Goal: Complete application form

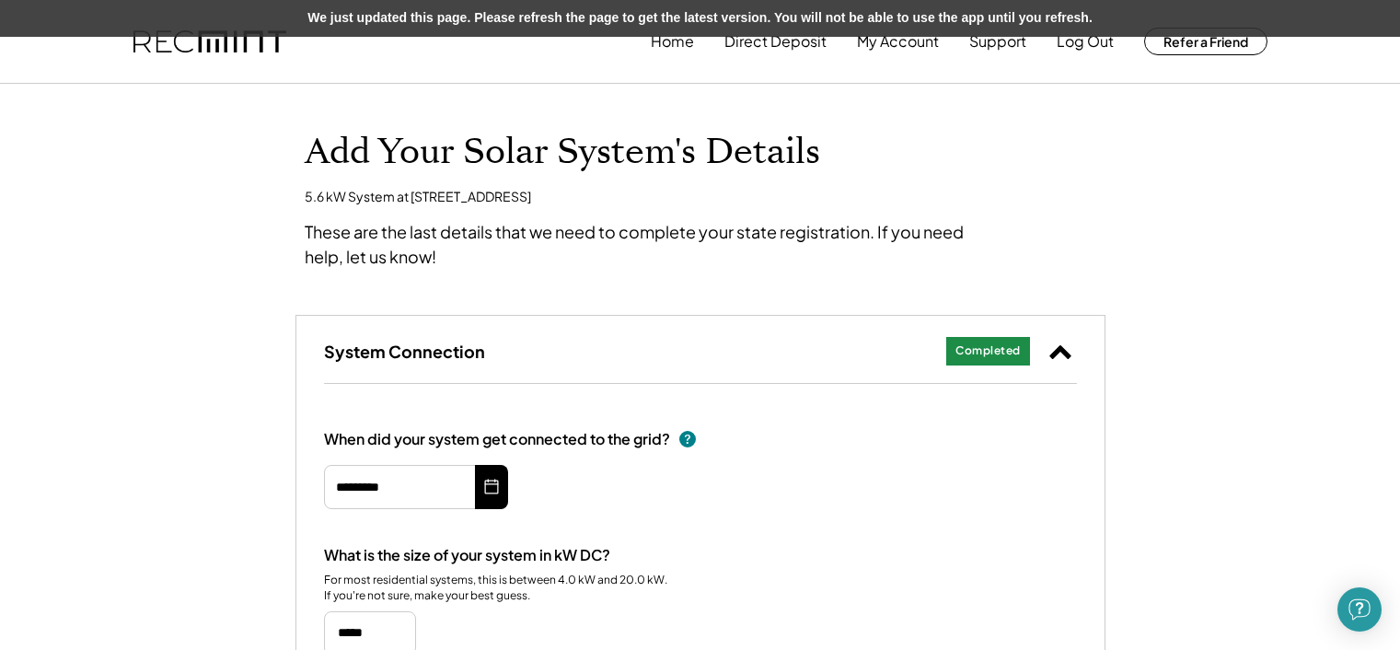
select select "******"
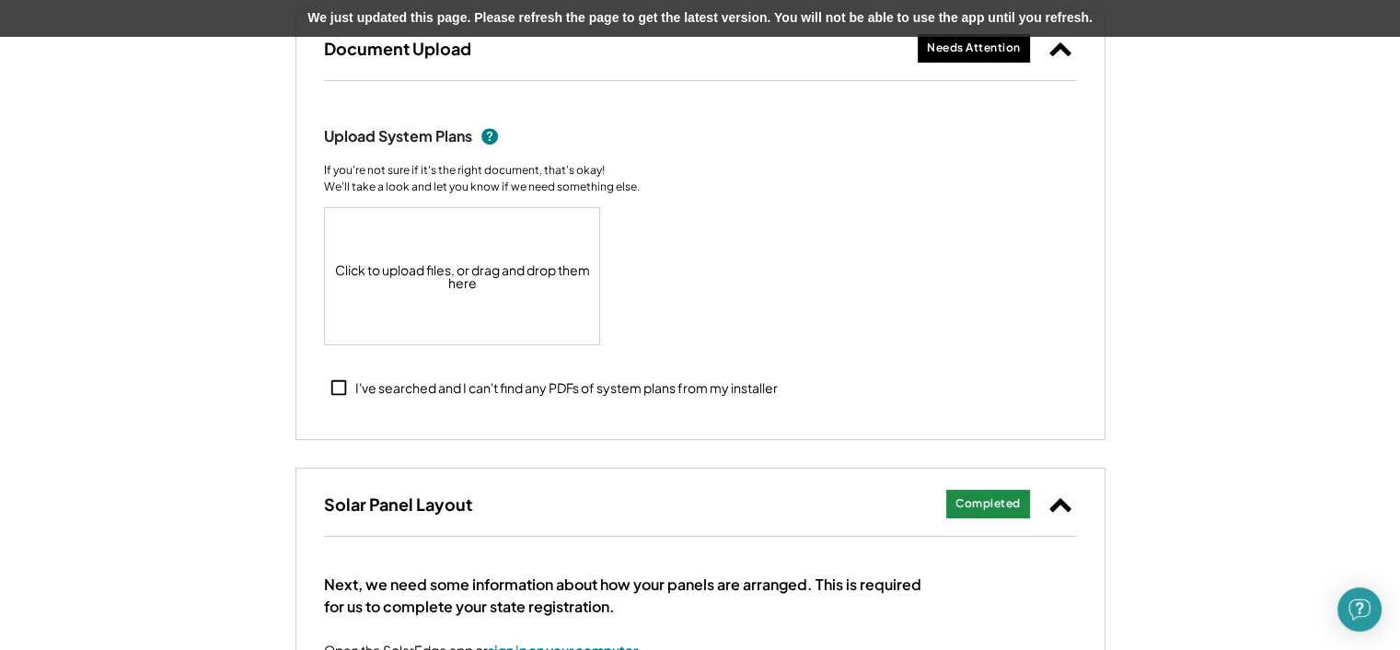
scroll to position [843, 0]
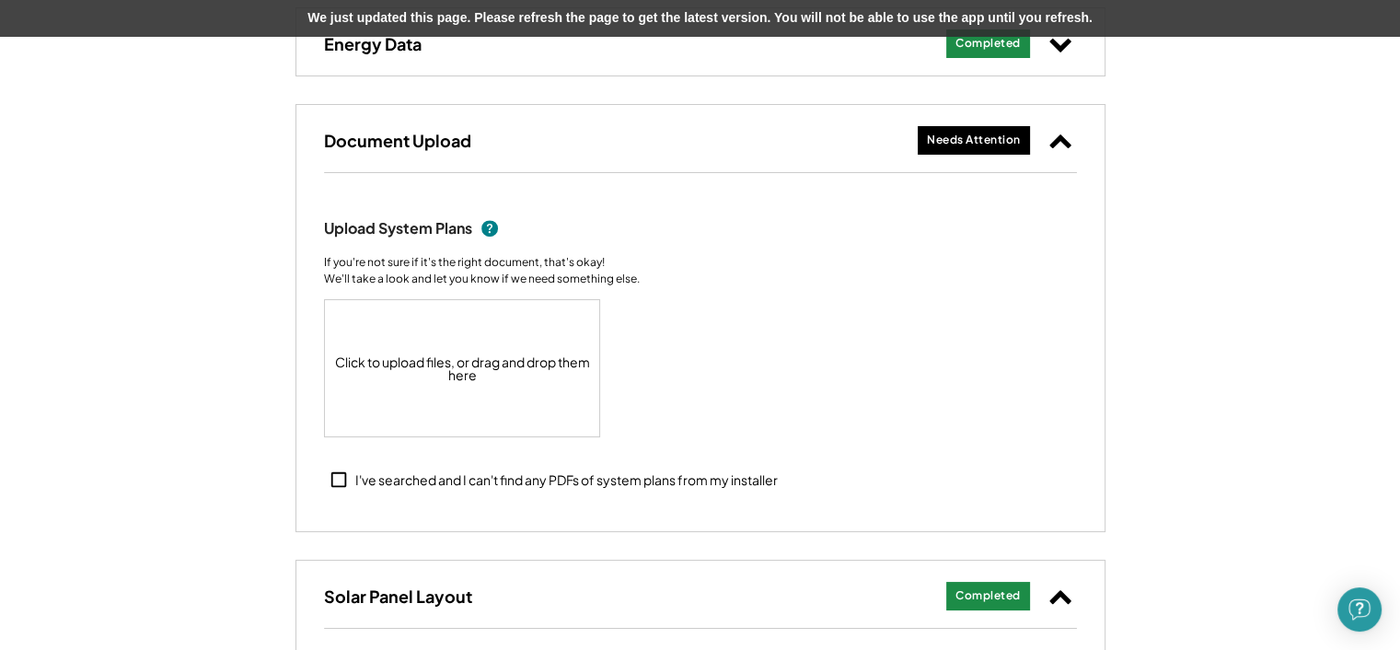
click at [345, 475] on use at bounding box center [339, 480] width 16 height 16
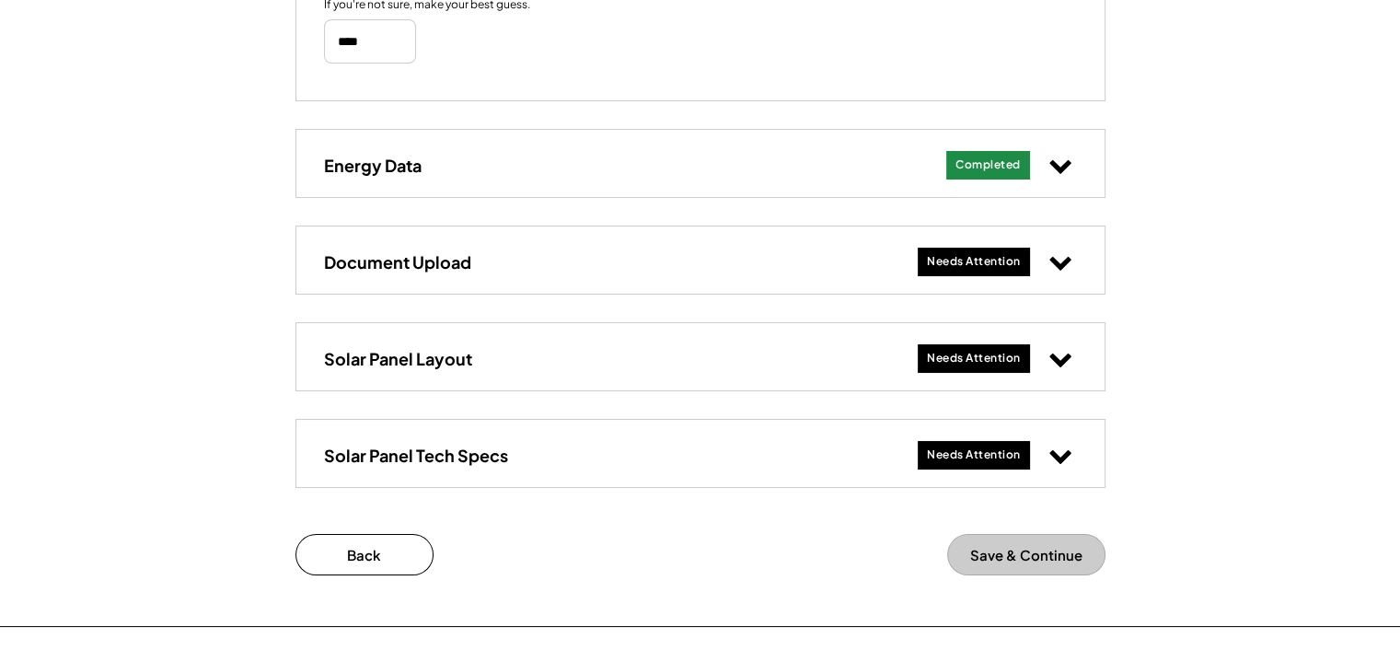
scroll to position [751, 0]
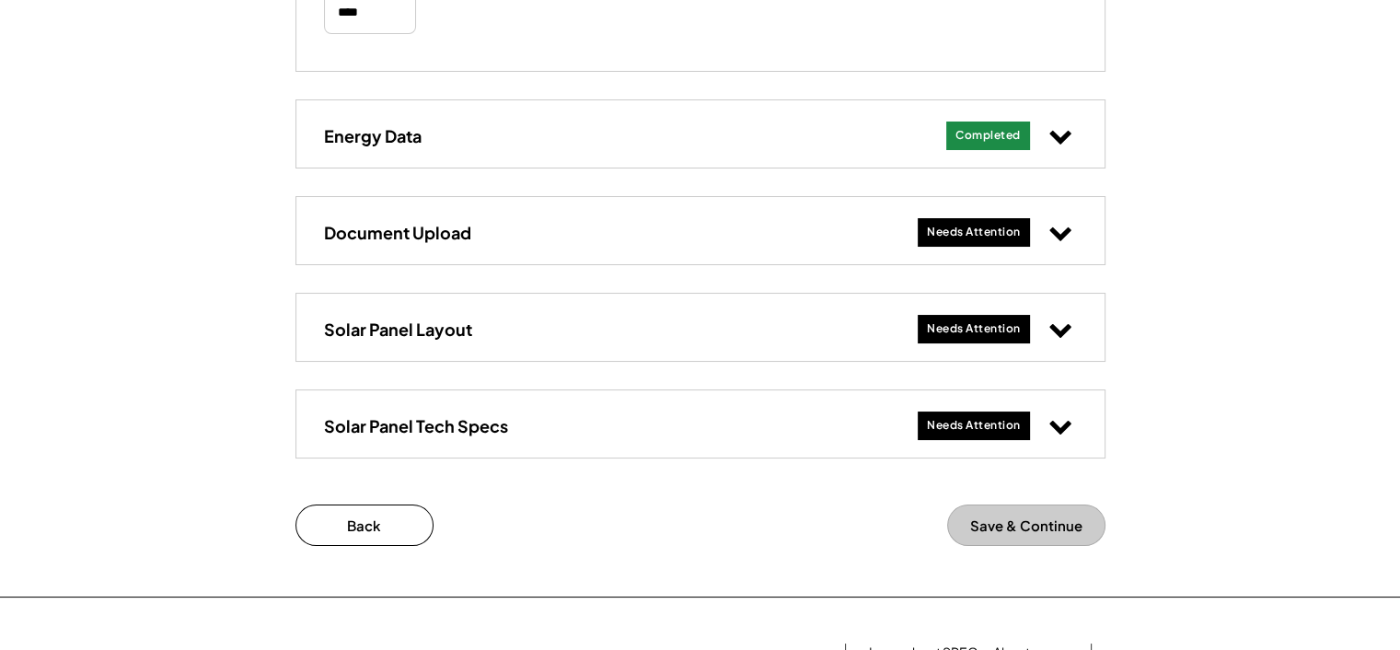
click at [1052, 232] on icon at bounding box center [1061, 232] width 24 height 24
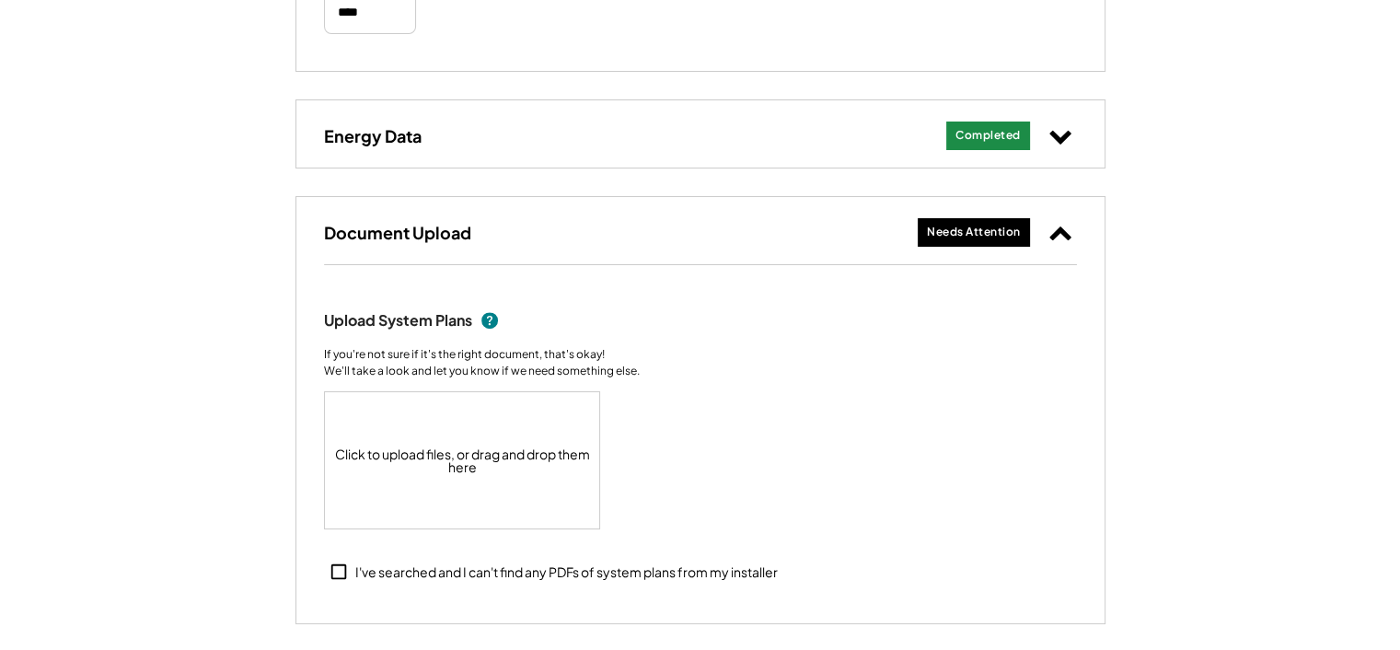
click at [343, 569] on icon at bounding box center [339, 572] width 20 height 20
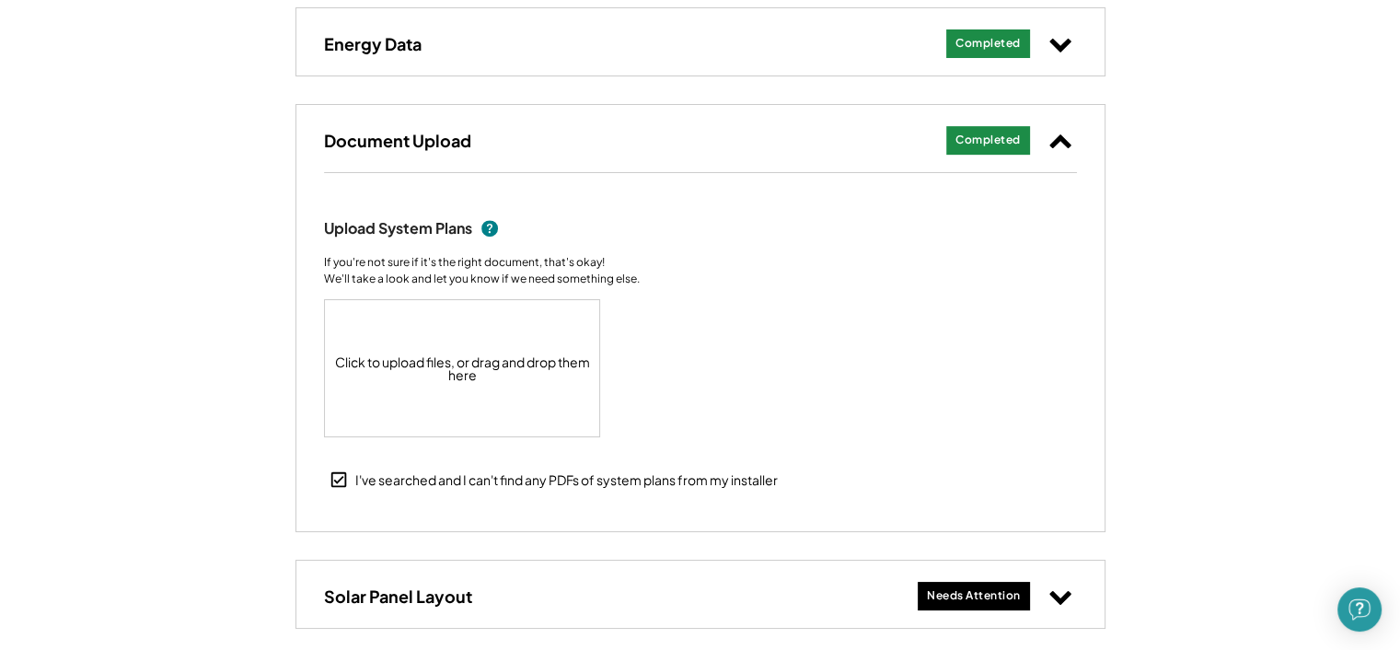
scroll to position [935, 0]
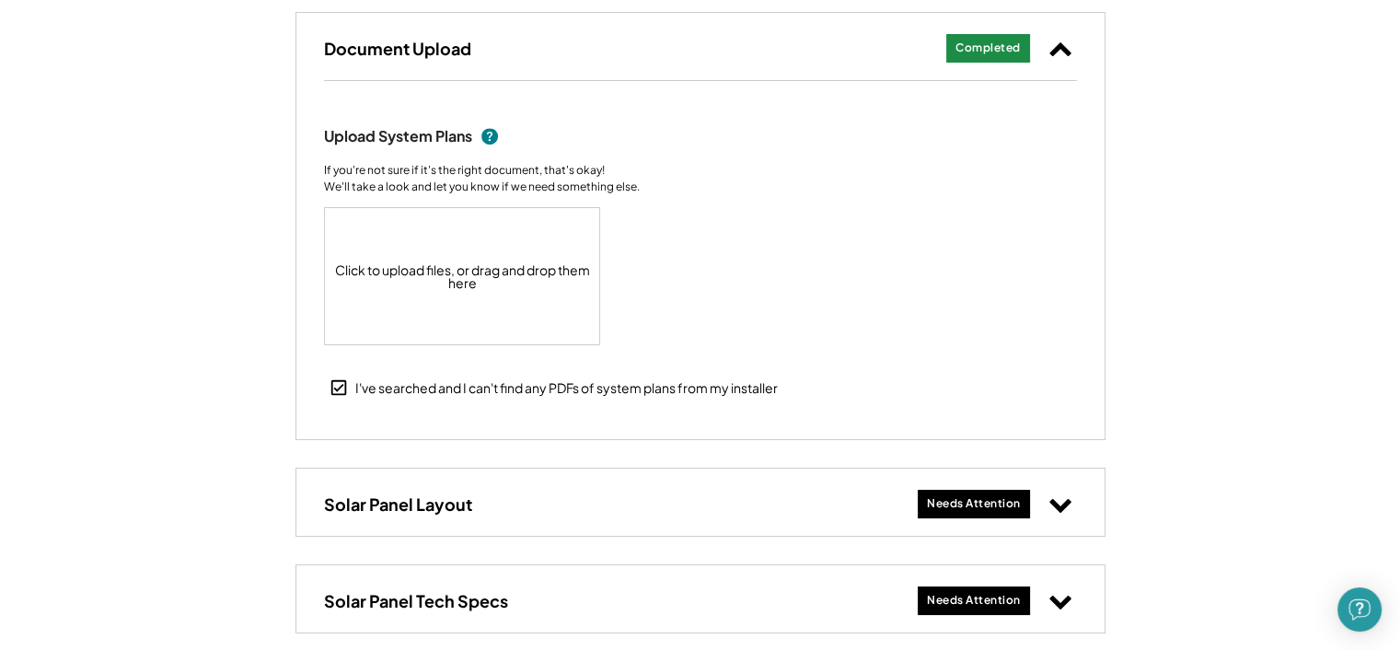
click at [1064, 51] on use at bounding box center [1060, 49] width 21 height 14
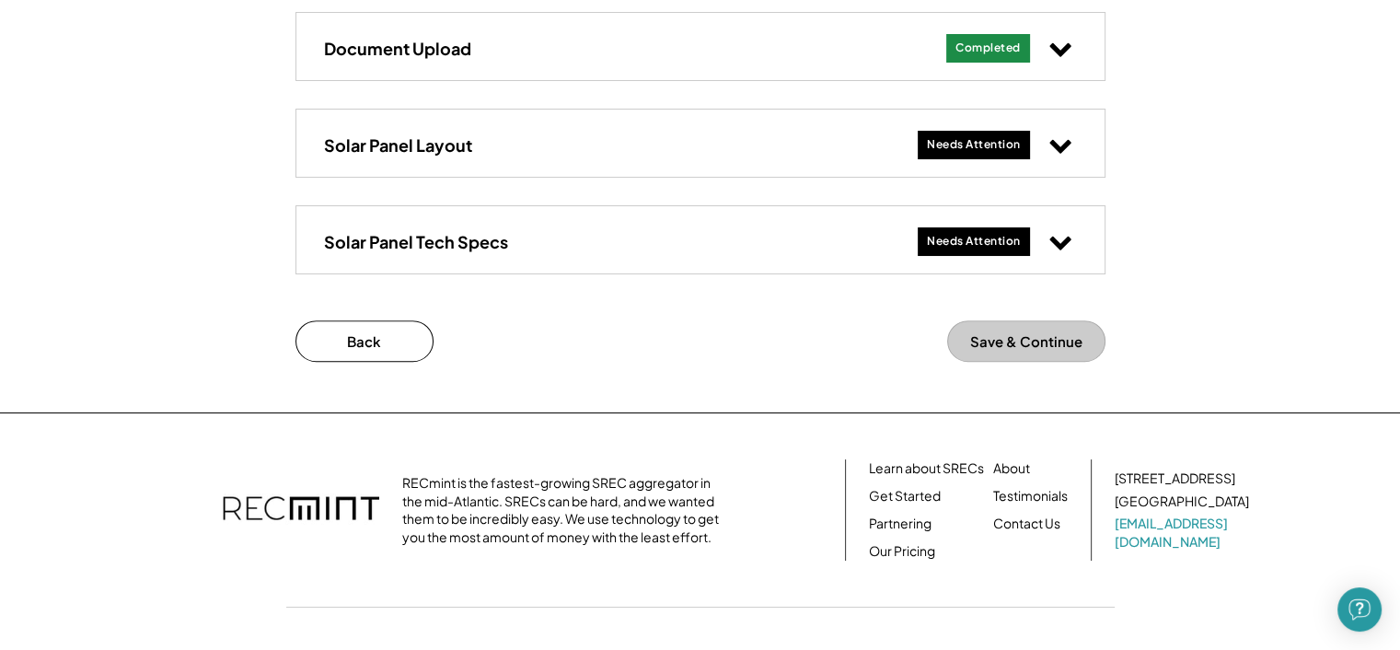
click at [1067, 144] on use at bounding box center [1060, 147] width 21 height 14
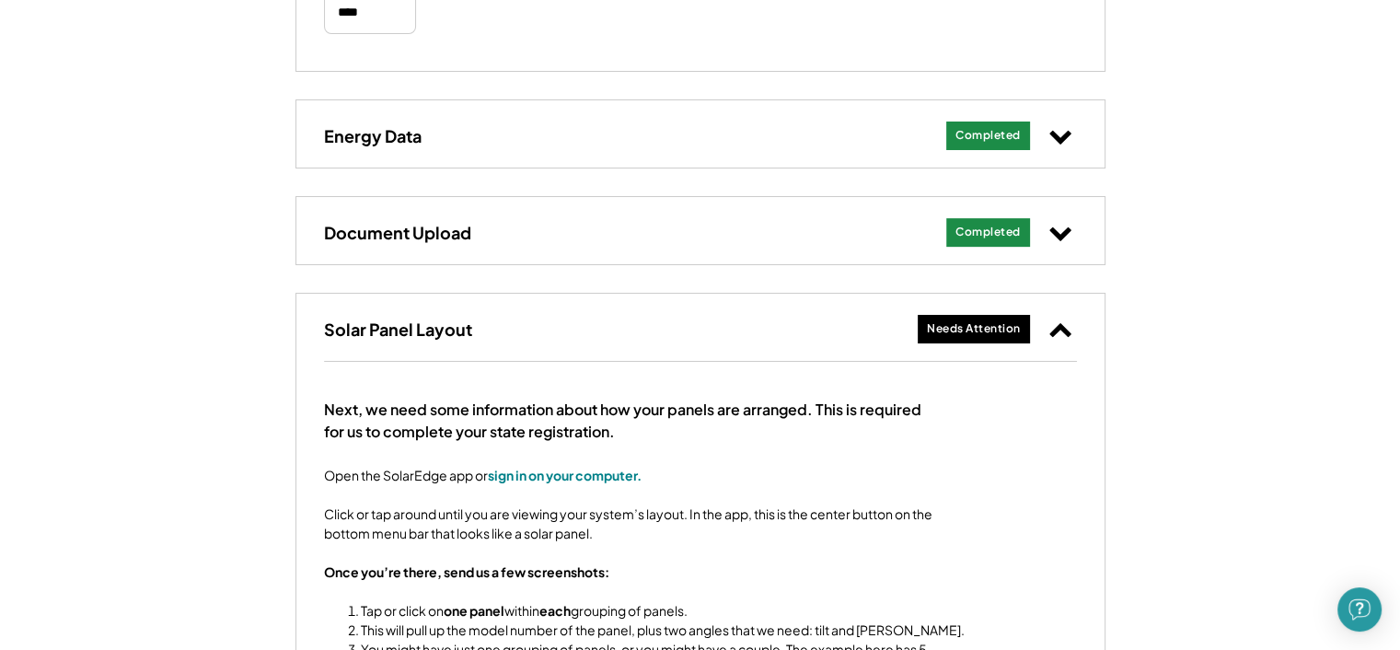
scroll to position [659, 0]
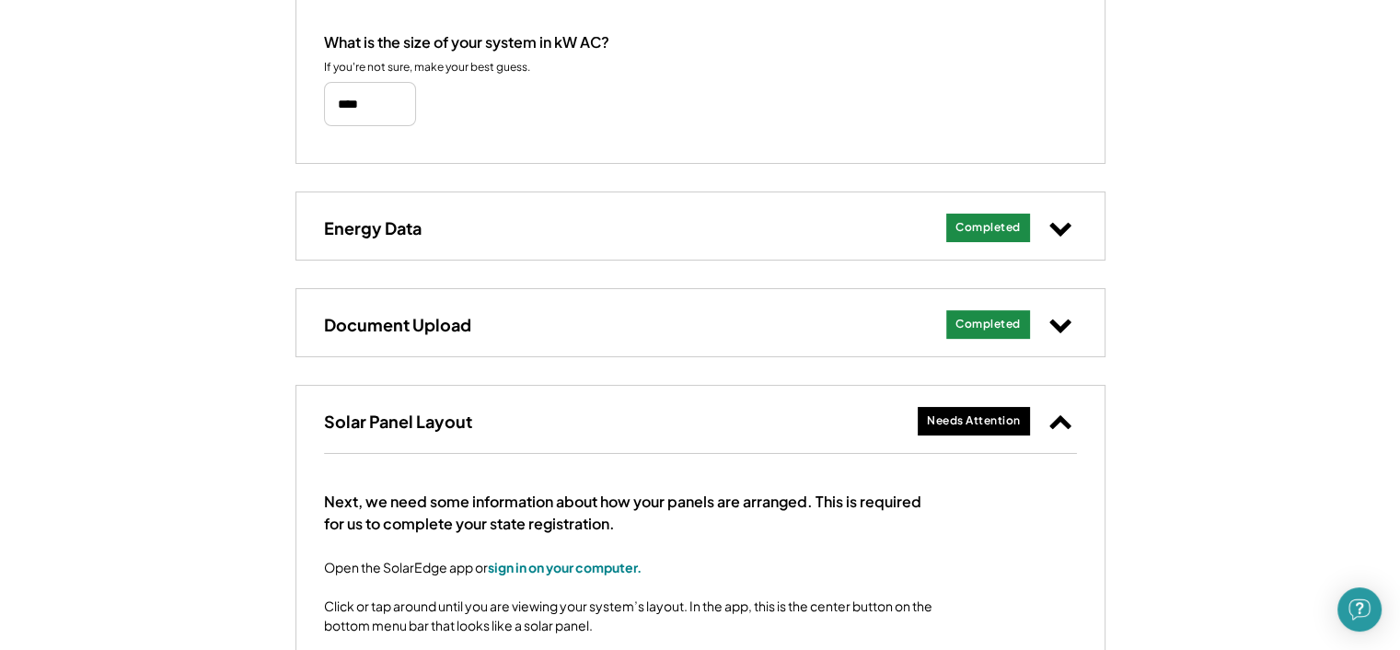
click at [1068, 228] on icon at bounding box center [1061, 227] width 24 height 24
select select "**********"
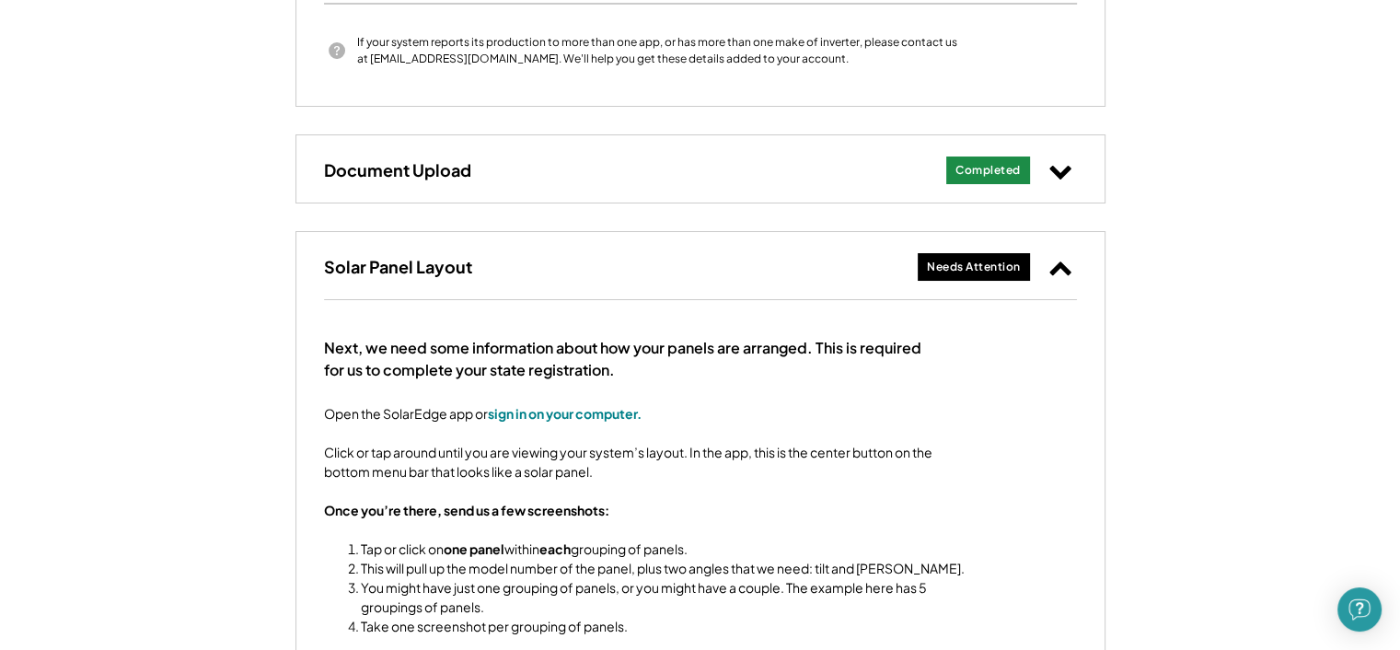
scroll to position [1120, 0]
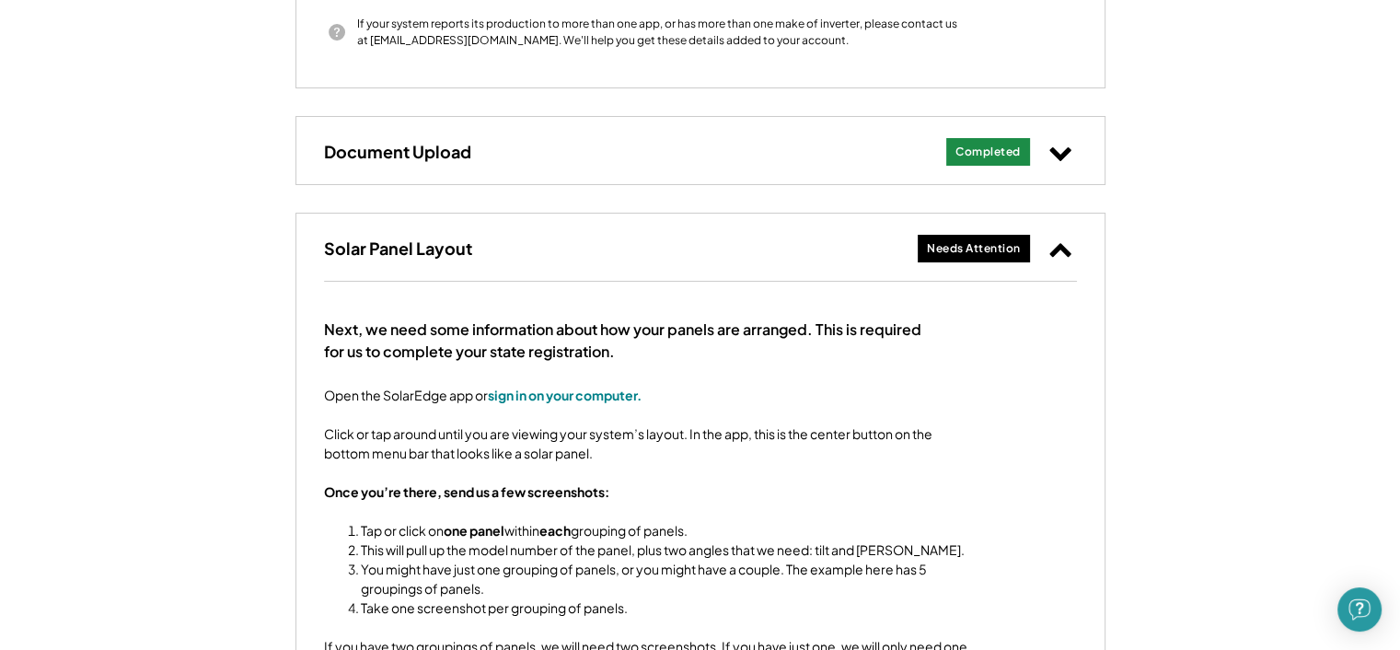
click at [1064, 244] on icon at bounding box center [1061, 249] width 24 height 24
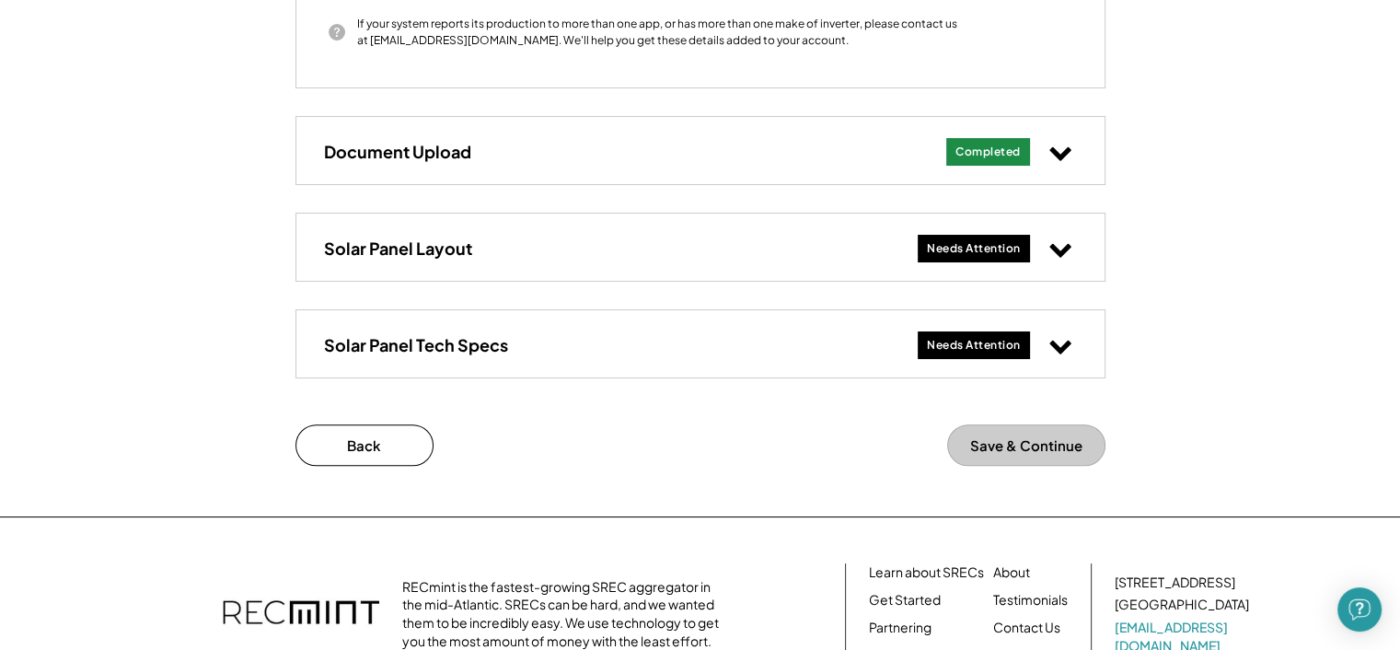
click at [1064, 244] on use at bounding box center [1060, 251] width 21 height 14
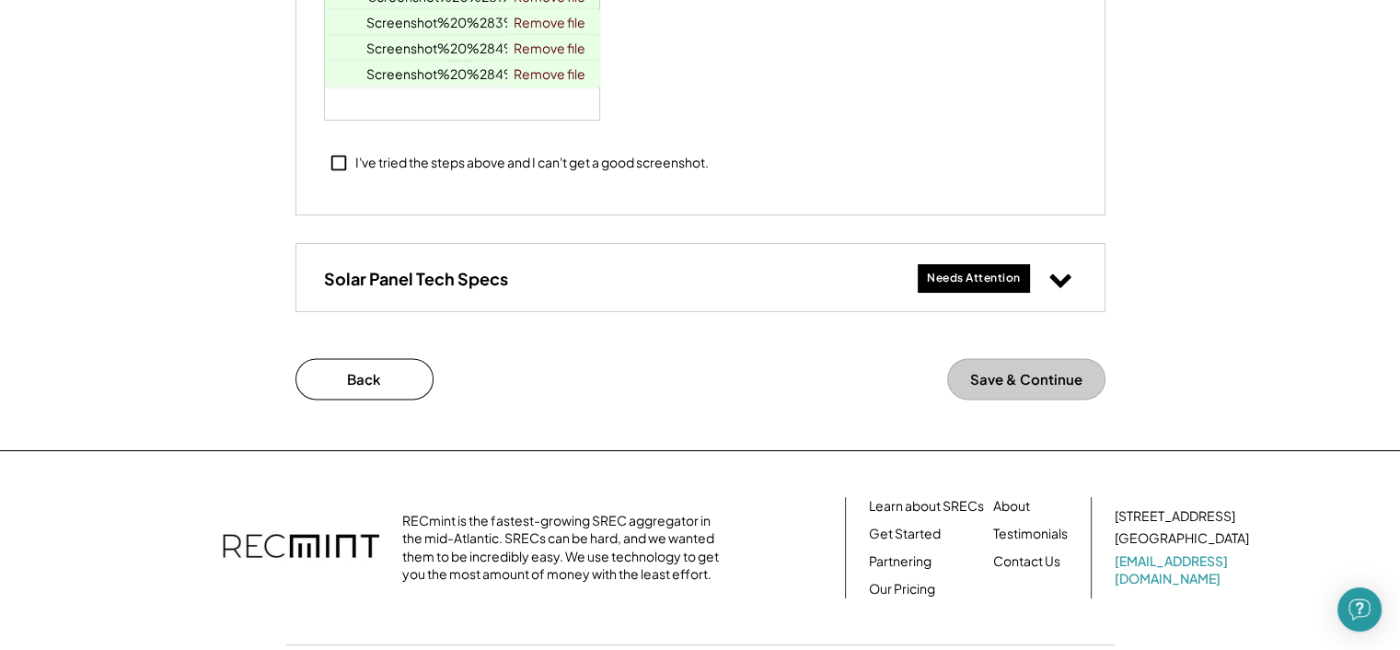
scroll to position [2316, 0]
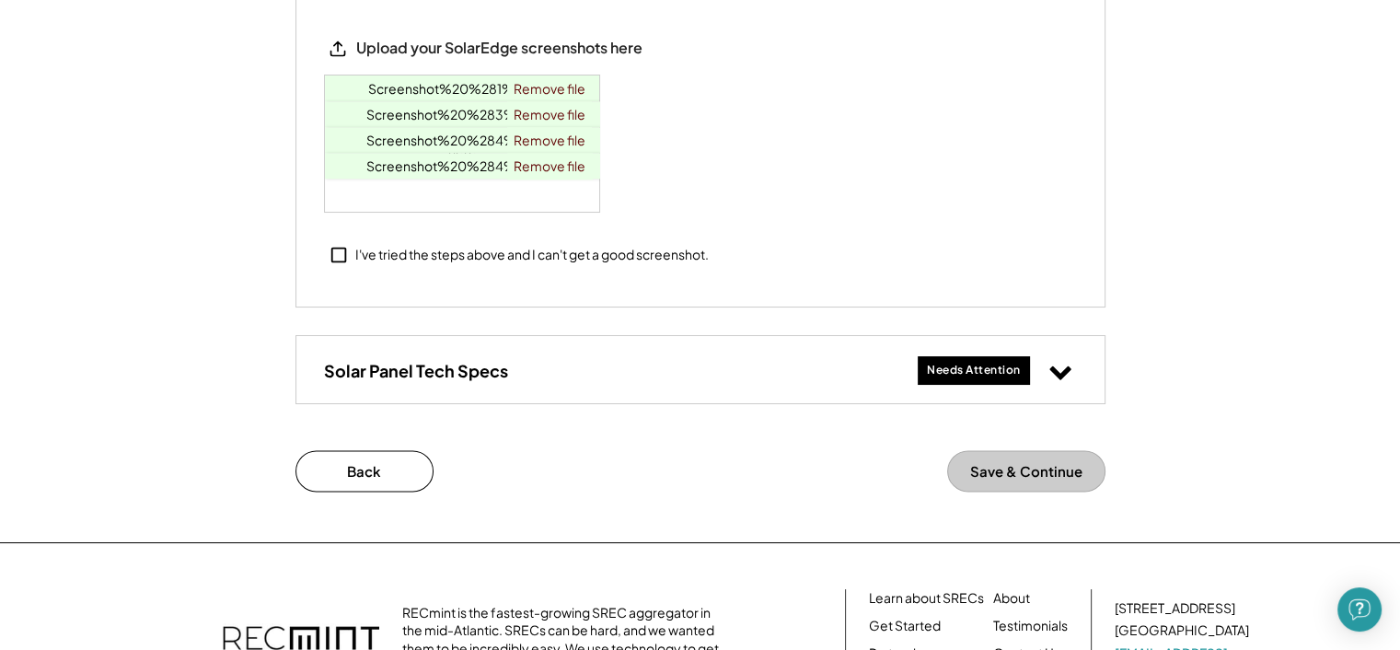
click at [1067, 369] on use at bounding box center [1060, 372] width 21 height 14
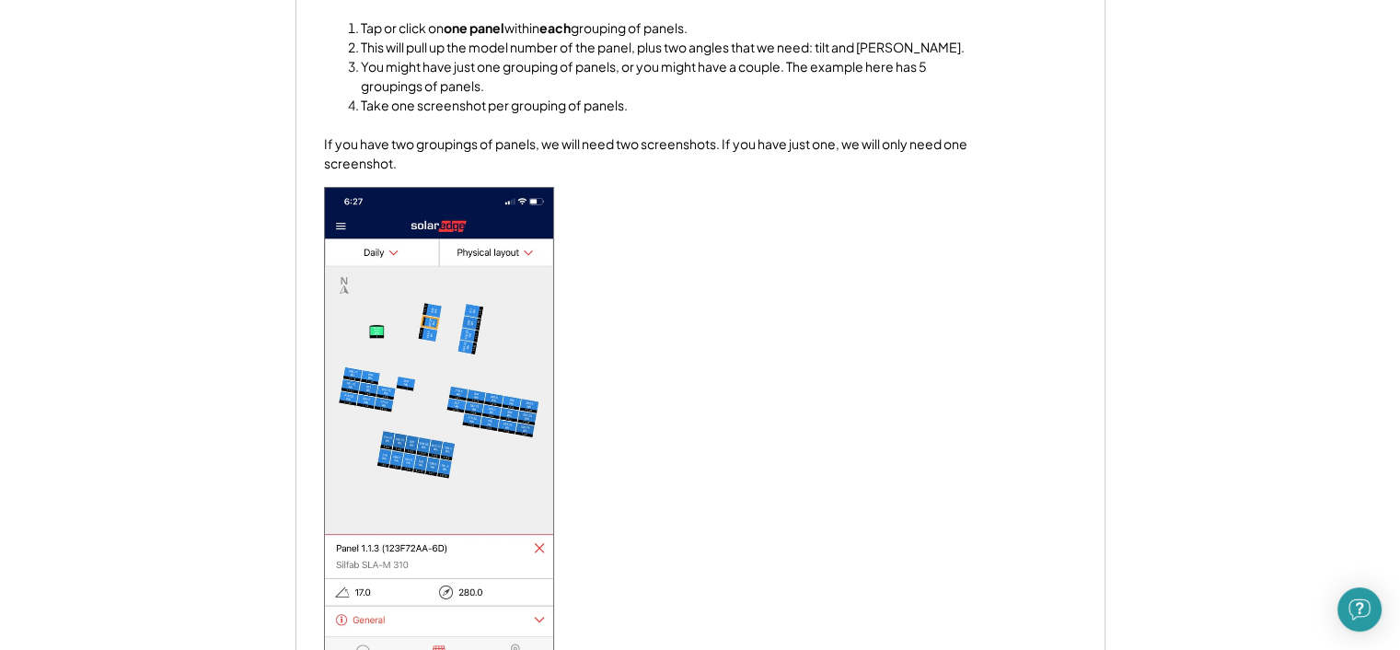
scroll to position [1764, 0]
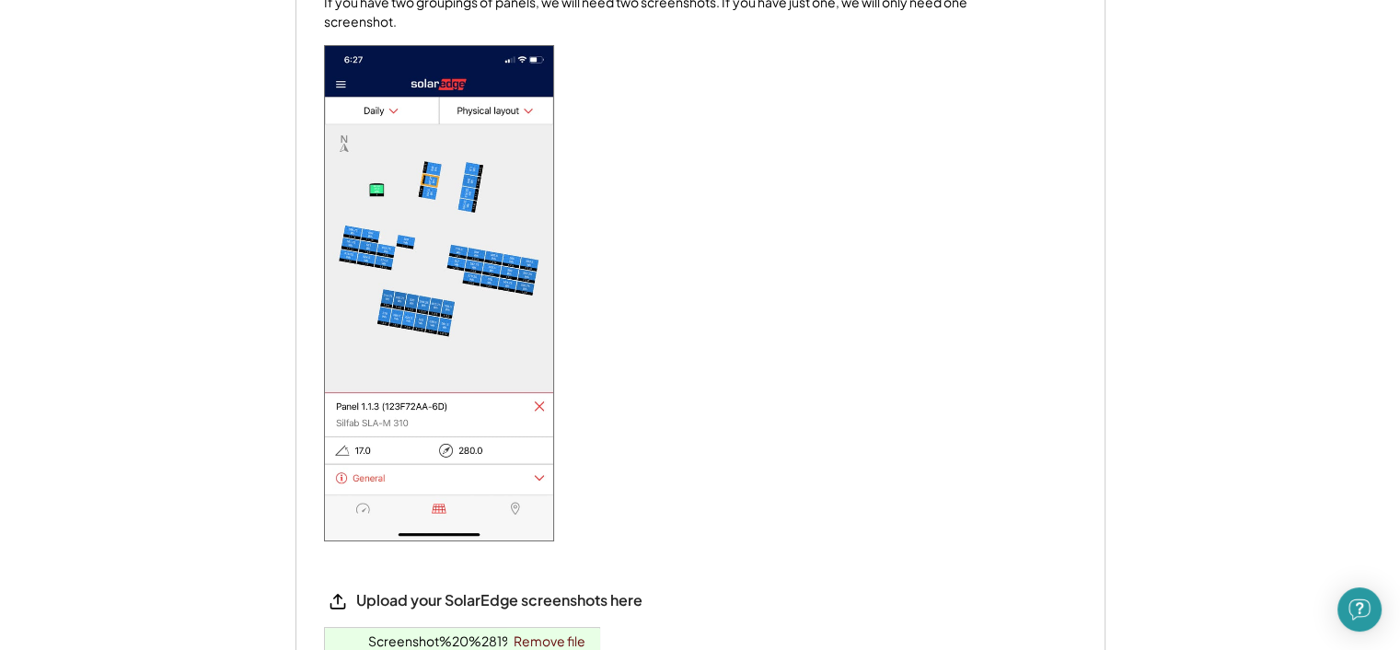
click at [819, 470] on div "Next, we need some information about how your panels are arranged. This is requ…" at bounding box center [700, 107] width 753 height 867
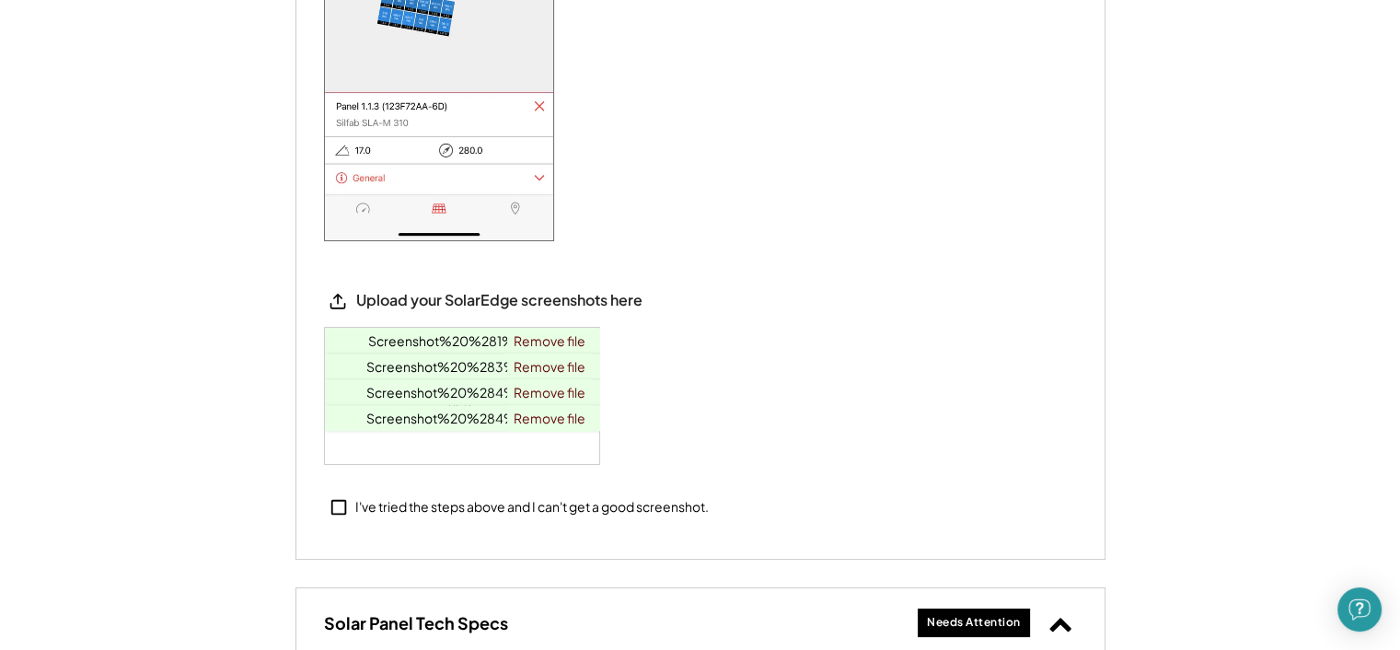
scroll to position [2132, 0]
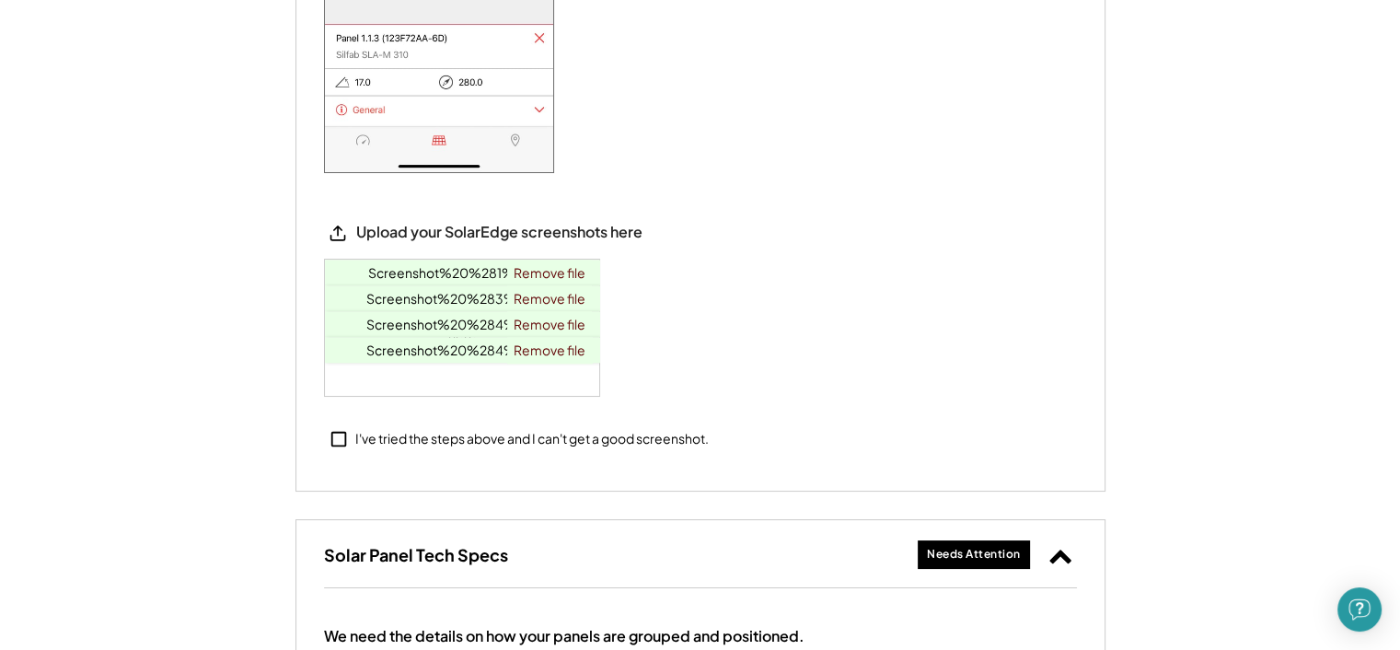
click at [331, 233] on icon at bounding box center [338, 233] width 18 height 18
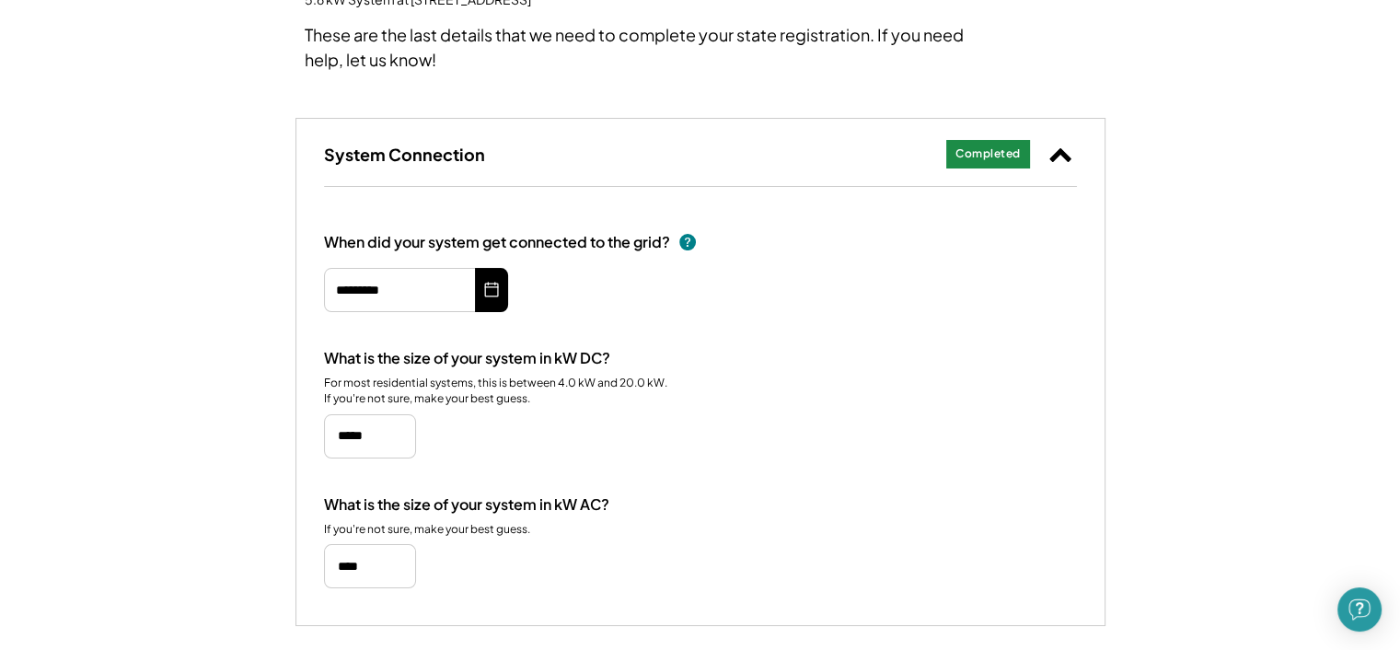
scroll to position [184, 0]
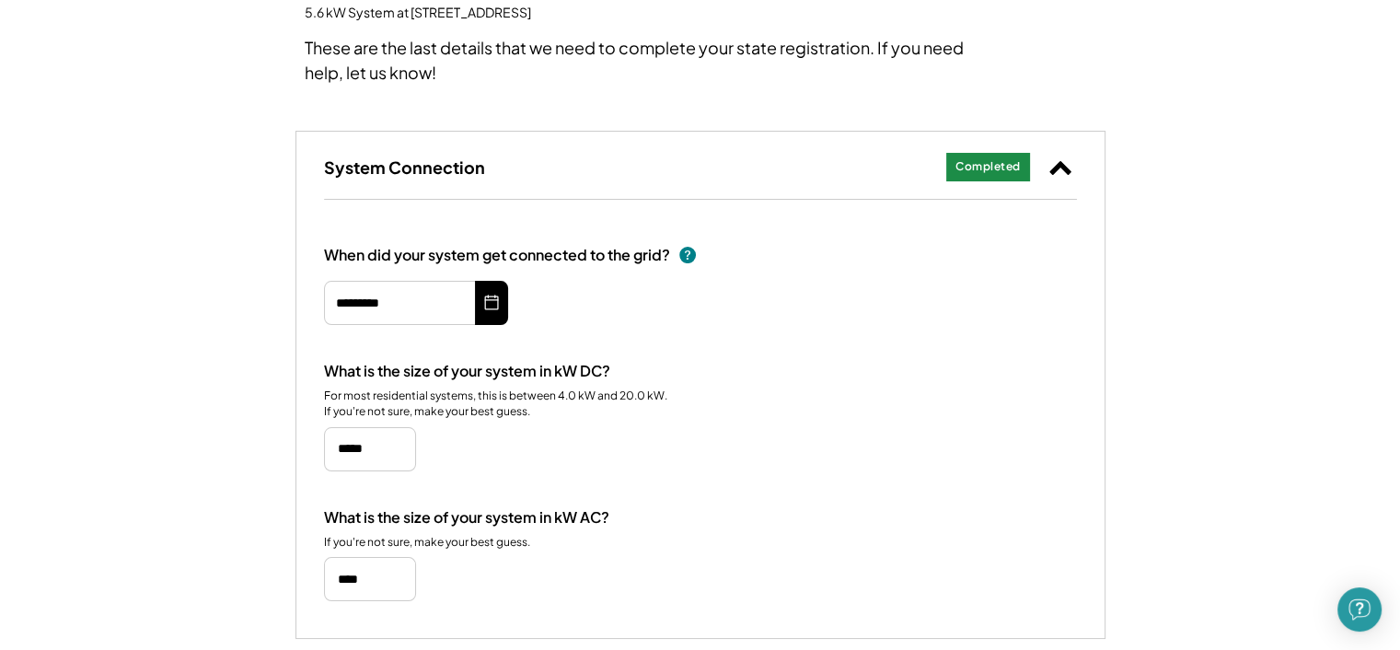
click at [488, 299] on icon at bounding box center [491, 302] width 18 height 29
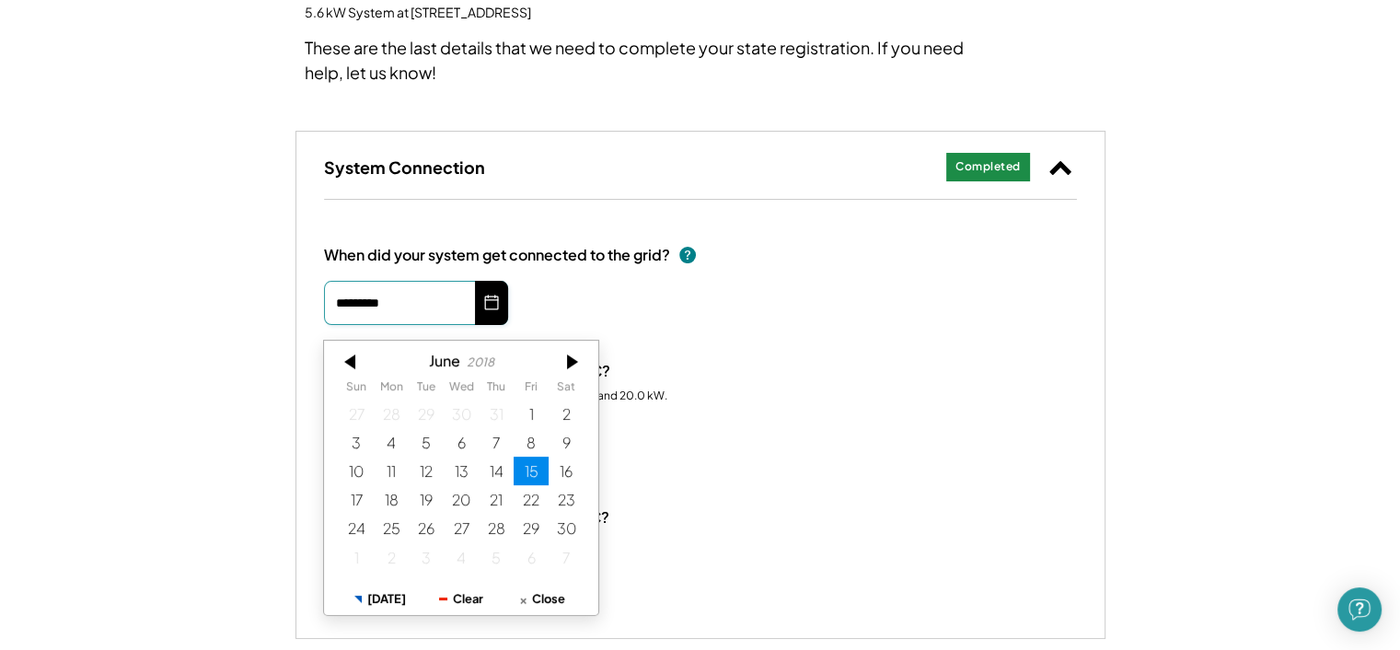
click at [400, 306] on input "*********" at bounding box center [416, 303] width 184 height 44
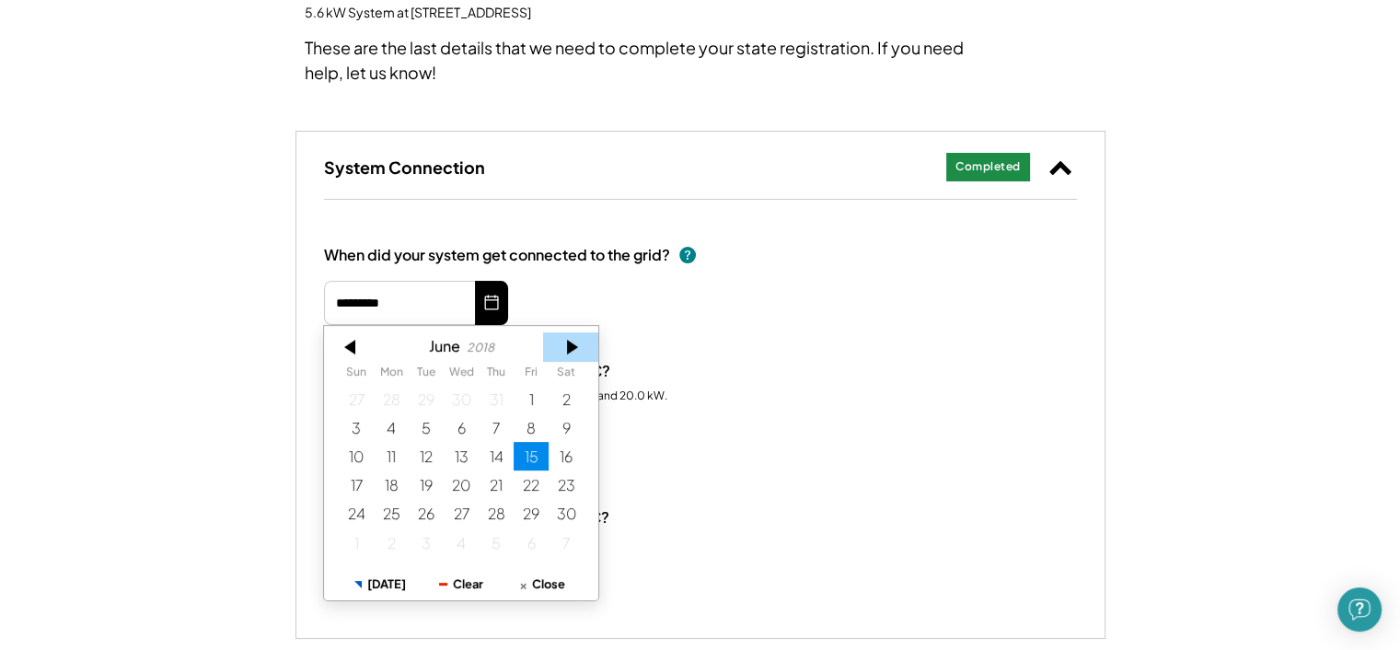
click at [581, 346] on div at bounding box center [570, 346] width 55 height 29
click at [422, 425] on div "10" at bounding box center [426, 427] width 35 height 29
type input "*********"
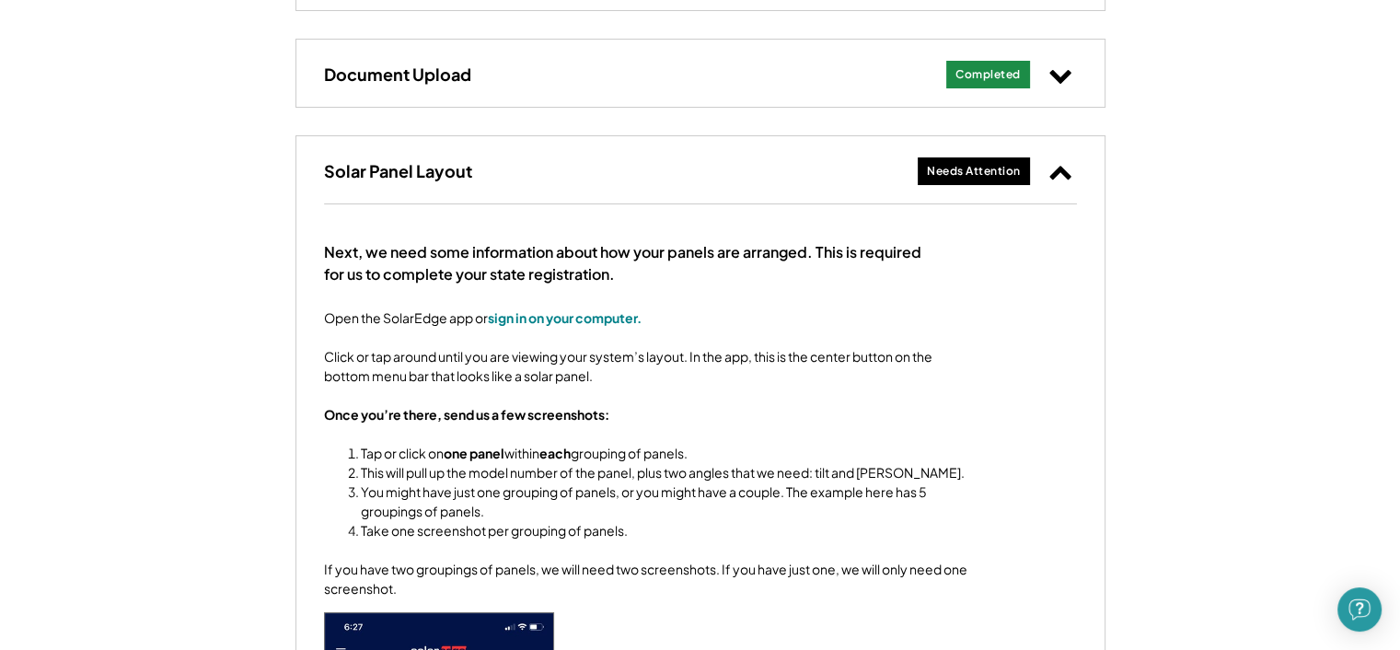
scroll to position [1197, 0]
click at [1066, 165] on icon at bounding box center [1061, 171] width 24 height 24
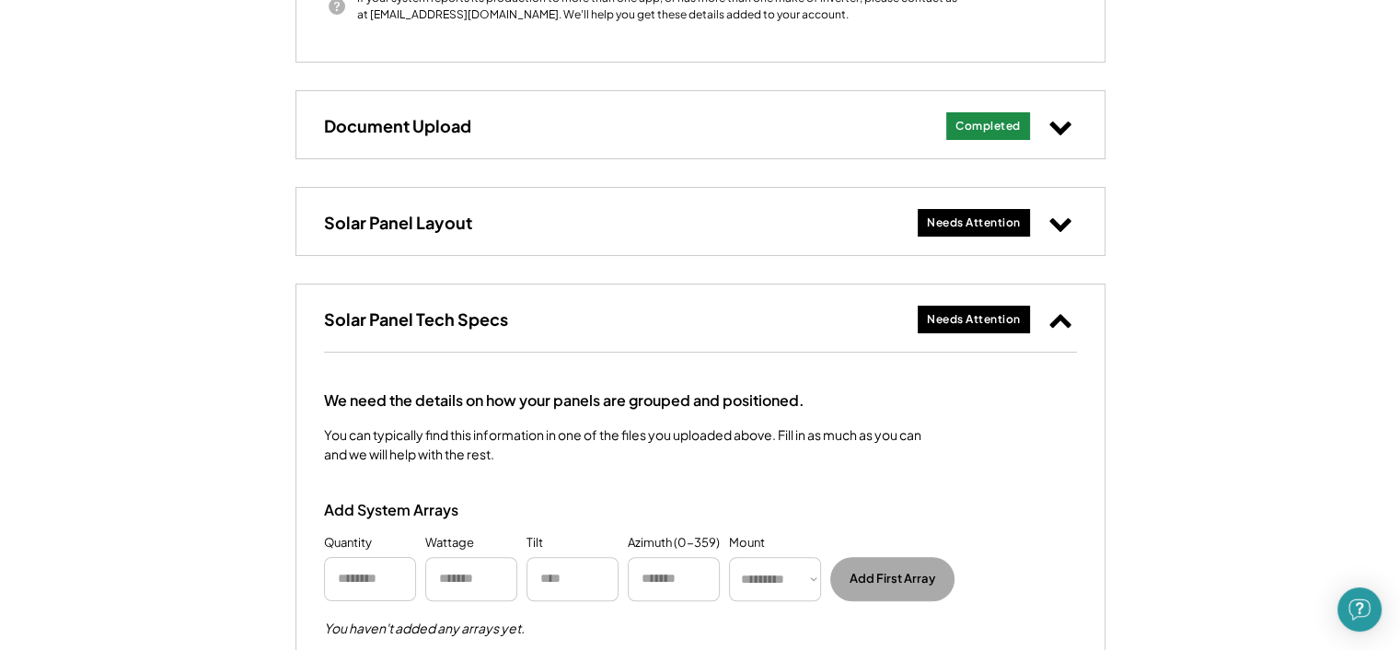
scroll to position [1105, 0]
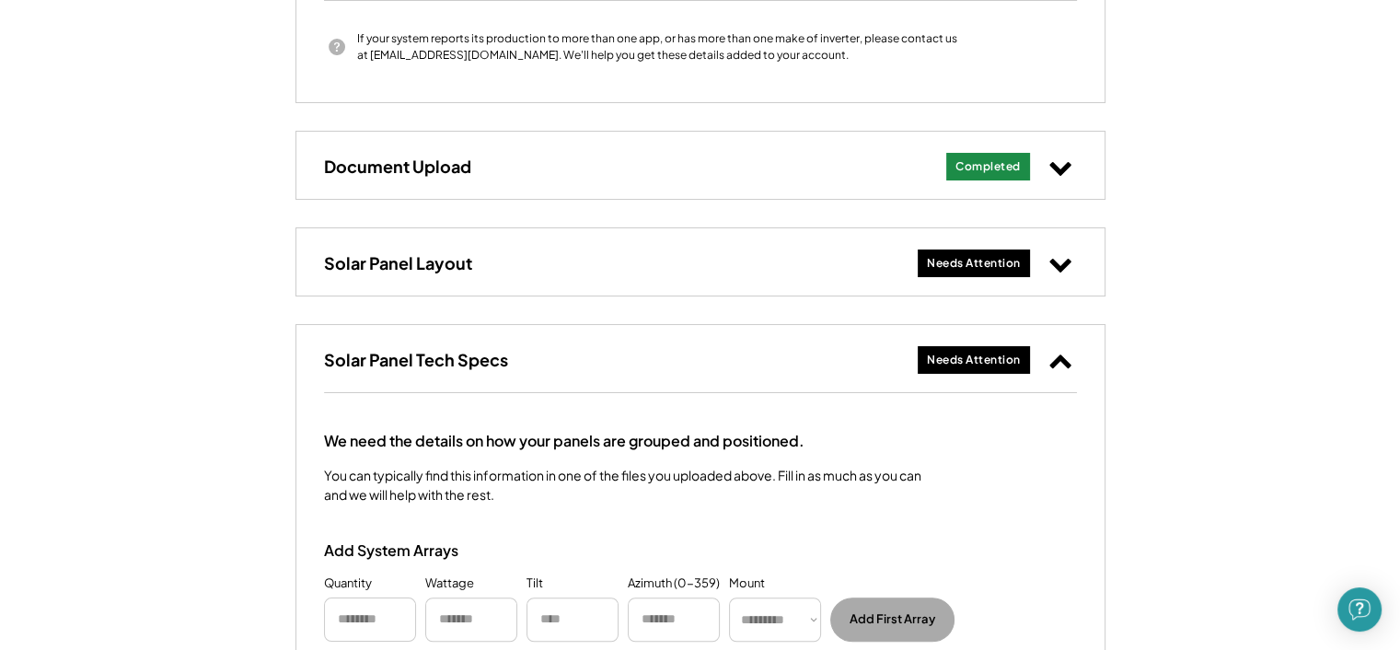
click at [1050, 261] on icon at bounding box center [1061, 263] width 24 height 24
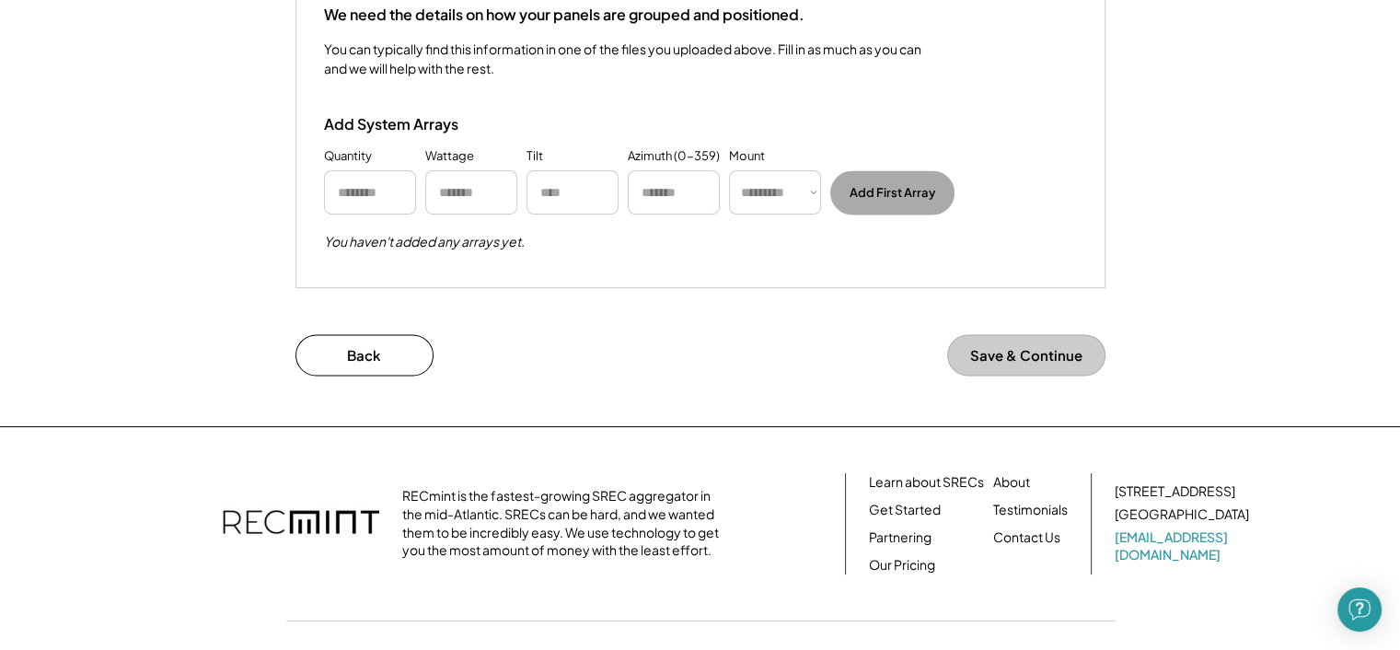
scroll to position [2762, 0]
